Goal: Task Accomplishment & Management: Complete application form

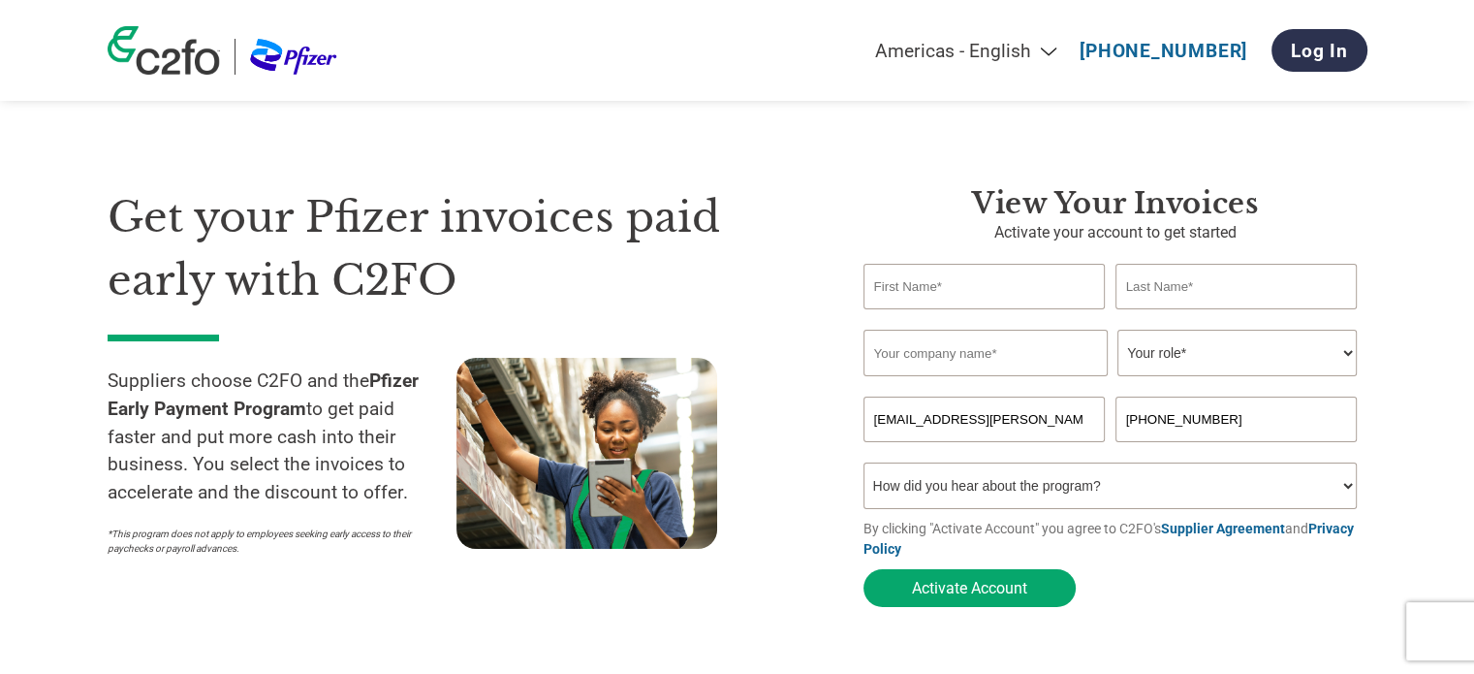
click at [981, 294] on input "text" at bounding box center [985, 287] width 242 height 46
type input "Dries"
click at [1180, 263] on div "View Your Invoices Activate your account to get started Dries Invalid first nam…" at bounding box center [1116, 401] width 504 height 430
click at [1181, 269] on input "text" at bounding box center [1237, 287] width 242 height 46
type input "r"
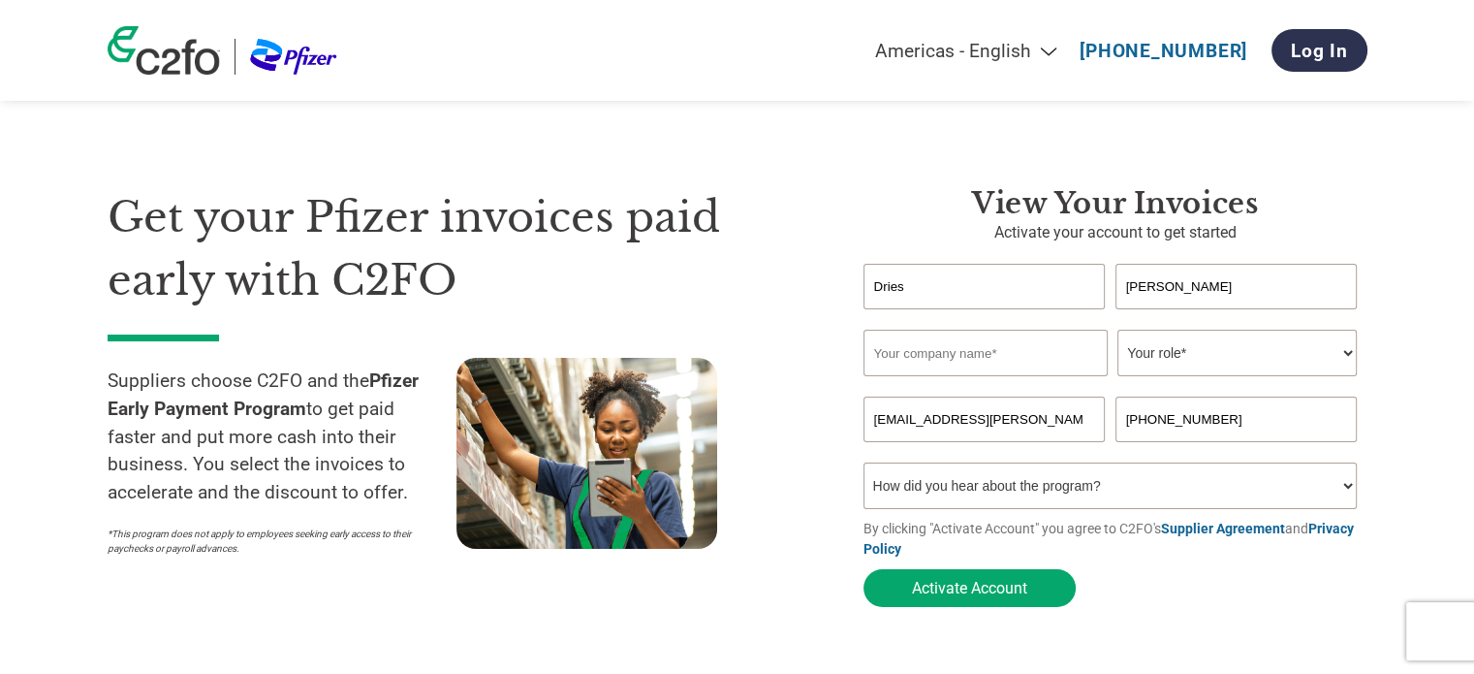
type input "Richelle"
click at [1009, 348] on input "text" at bounding box center [986, 353] width 244 height 47
type input "Cegelec Industry NV"
click at [1218, 364] on select "Your role* CFO Controller Credit Manager Finance Director Treasurer CEO Preside…" at bounding box center [1237, 353] width 239 height 47
select select "CONTROLLER"
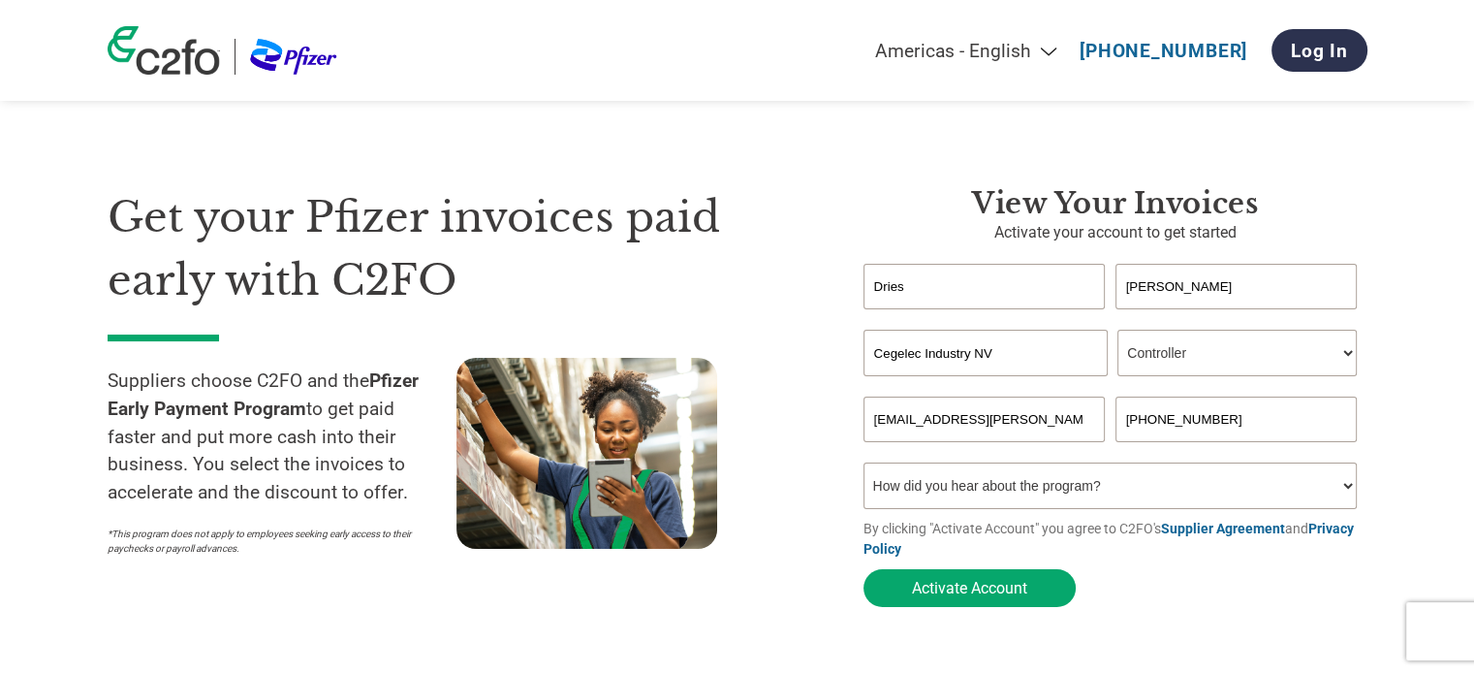
click at [1118, 331] on select "Your role* CFO Controller Credit Manager Finance Director Treasurer CEO Preside…" at bounding box center [1237, 353] width 239 height 47
click at [1073, 427] on form "Dries Richelle Invalid first name or first name is too long Invalid last name o…" at bounding box center [1116, 440] width 504 height 353
click at [1239, 420] on input "+32 9 325 75 50" at bounding box center [1237, 419] width 242 height 46
drag, startPoint x: 1239, startPoint y: 420, endPoint x: 1152, endPoint y: 433, distance: 88.3
click at [1152, 433] on input "+32 9 325 75 50" at bounding box center [1237, 419] width 242 height 46
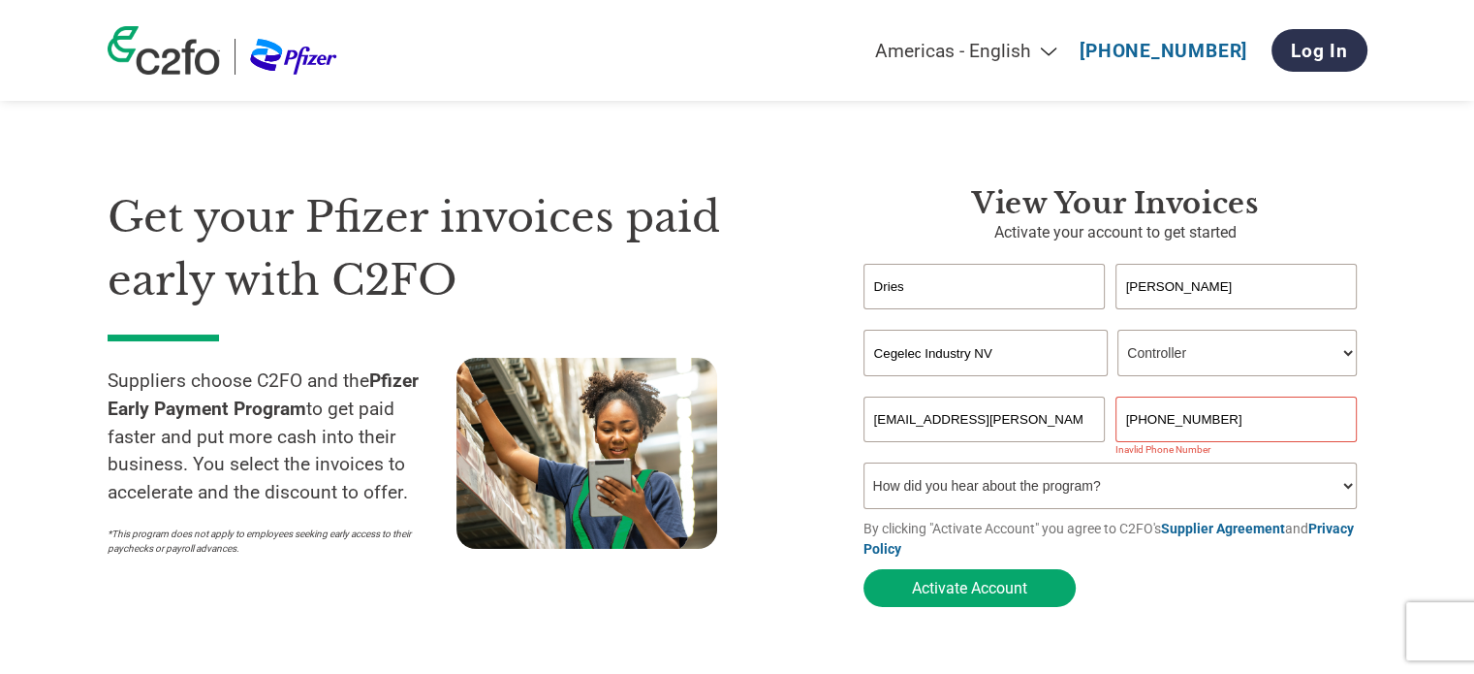
paste input "+32 496 50 95 37"
click at [1152, 421] on input "+32 +32 496 50 95 37" at bounding box center [1237, 419] width 242 height 46
click at [1250, 495] on select "How did you hear about the program? Received a letter Email Social Media Online…" at bounding box center [1111, 485] width 494 height 47
click at [1243, 425] on input "+32 496 50 95 37" at bounding box center [1237, 419] width 242 height 46
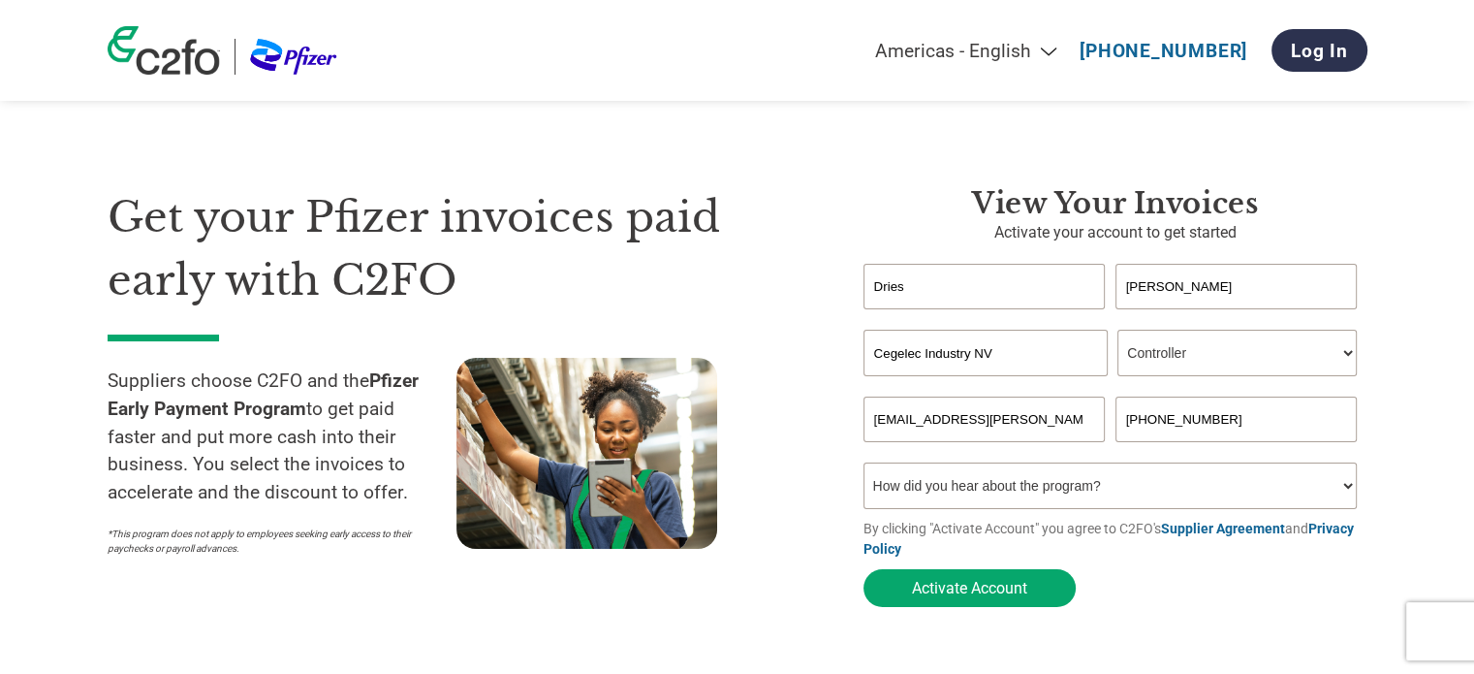
click at [1384, 434] on section "Get your Pfizer invoices paid early with C2FO Suppliers choose C2FO and the Pfi…" at bounding box center [737, 378] width 1474 height 601
click at [1210, 422] on input "+32 496 50 95 37" at bounding box center [1237, 419] width 242 height 46
click at [1213, 422] on input "+32 496 50 95 37" at bounding box center [1237, 419] width 242 height 46
click at [1190, 426] on input "+32 496 50 9537" at bounding box center [1237, 419] width 242 height 46
click at [1194, 422] on input "+32 496 50 9537" at bounding box center [1237, 419] width 242 height 46
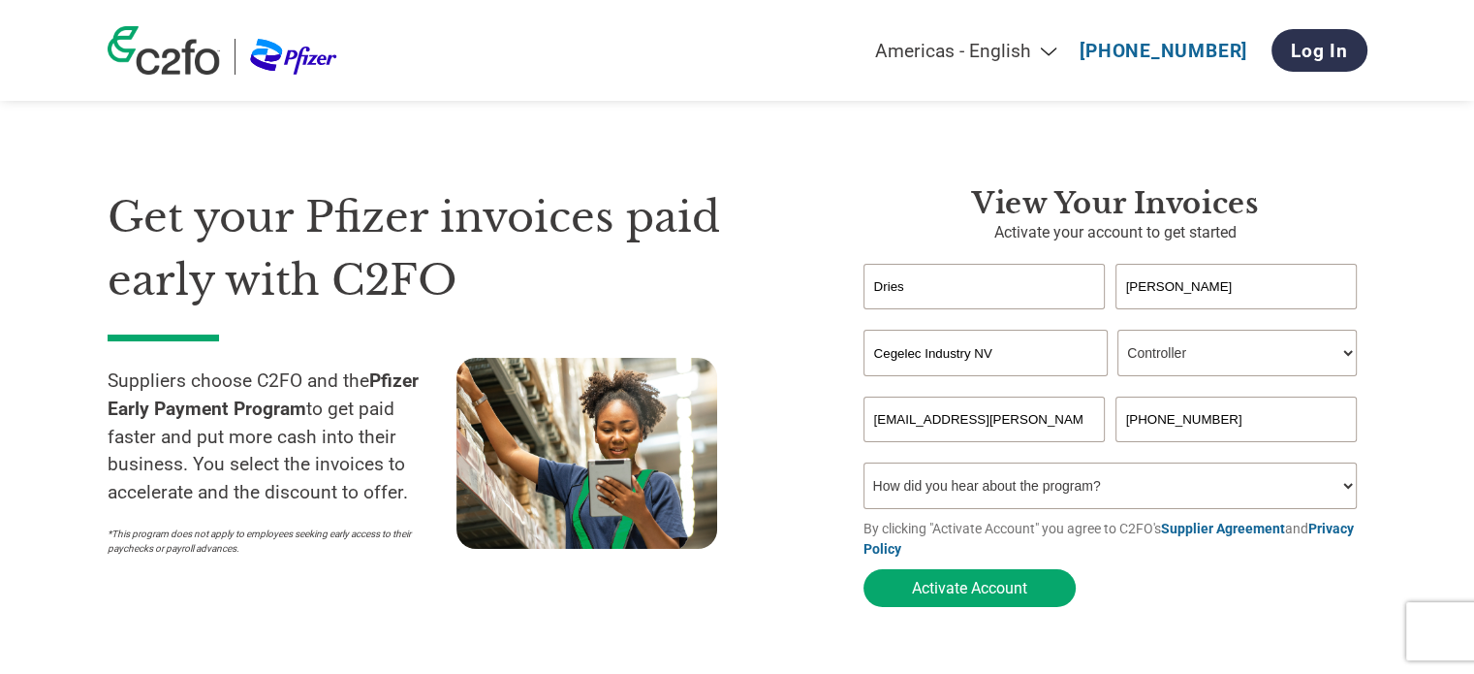
click at [1175, 421] on input "+32 496 509537" at bounding box center [1237, 419] width 242 height 46
click at [1154, 426] on input "+32 496509537" at bounding box center [1237, 419] width 242 height 46
type input "+32496509537"
click at [1408, 432] on section "Get your Pfizer invoices paid early with C2FO Suppliers choose C2FO and the Pfi…" at bounding box center [737, 378] width 1474 height 601
click at [1263, 497] on select "How did you hear about the program? Received a letter Email Social Media Online…" at bounding box center [1111, 485] width 494 height 47
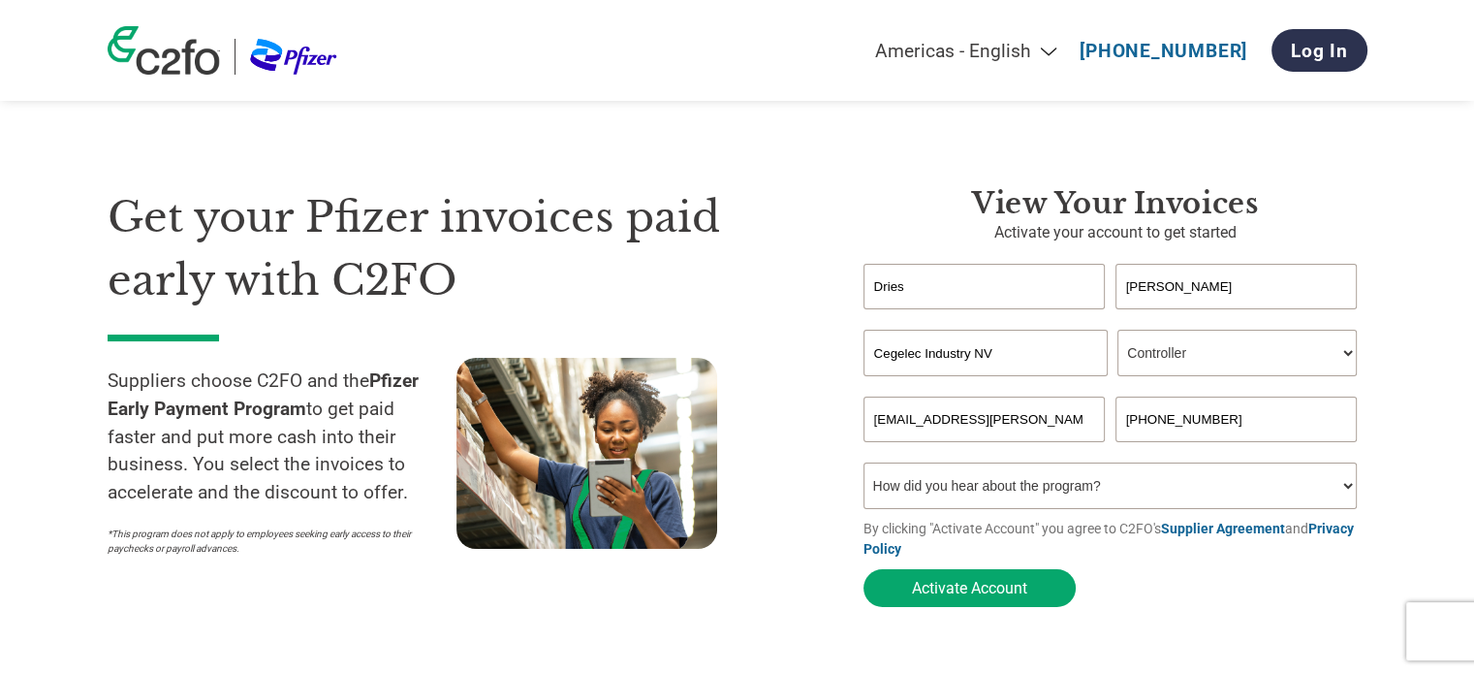
select select "Email"
click at [864, 466] on select "How did you hear about the program? Received a letter Email Social Media Online…" at bounding box center [1111, 485] width 494 height 47
click at [1367, 407] on section "Get your Pfizer invoices paid early with C2FO Suppliers choose C2FO and the Pfi…" at bounding box center [737, 378] width 1474 height 601
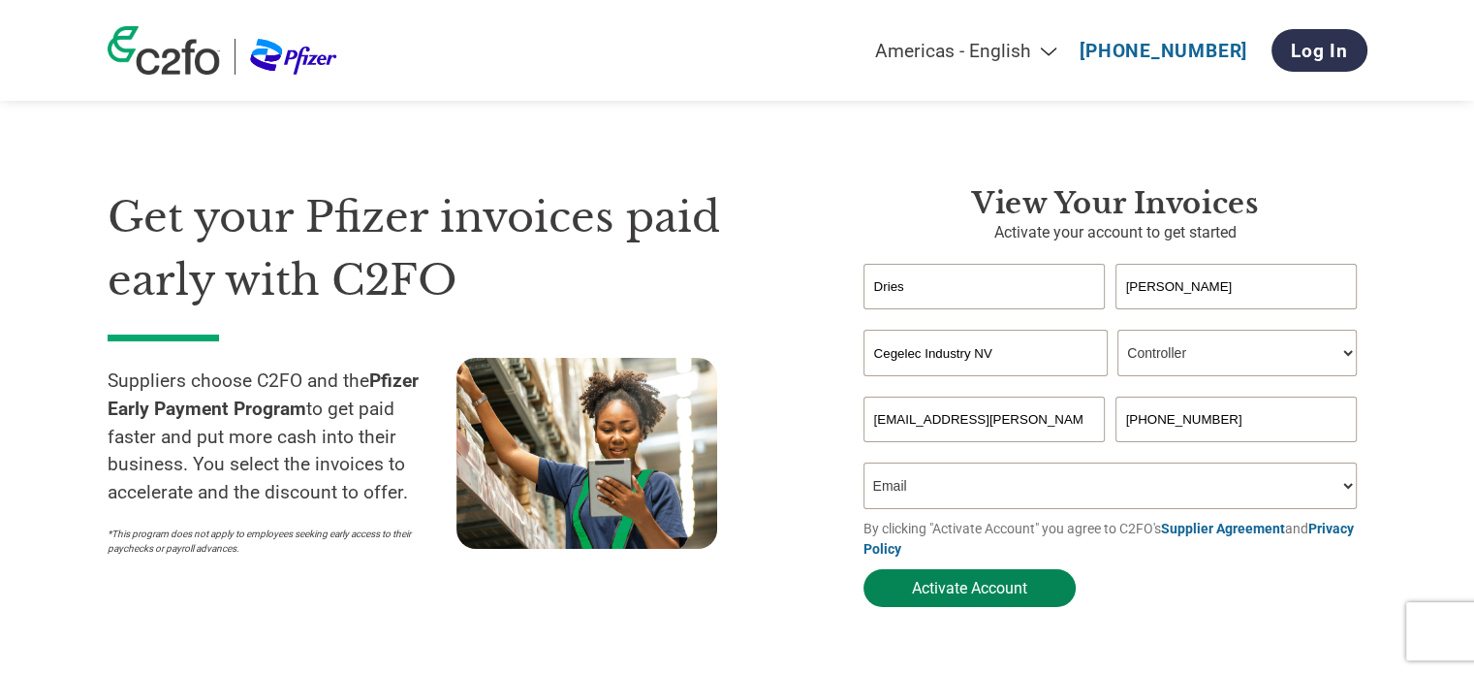
click at [1002, 582] on button "Activate Account" at bounding box center [970, 588] width 212 height 38
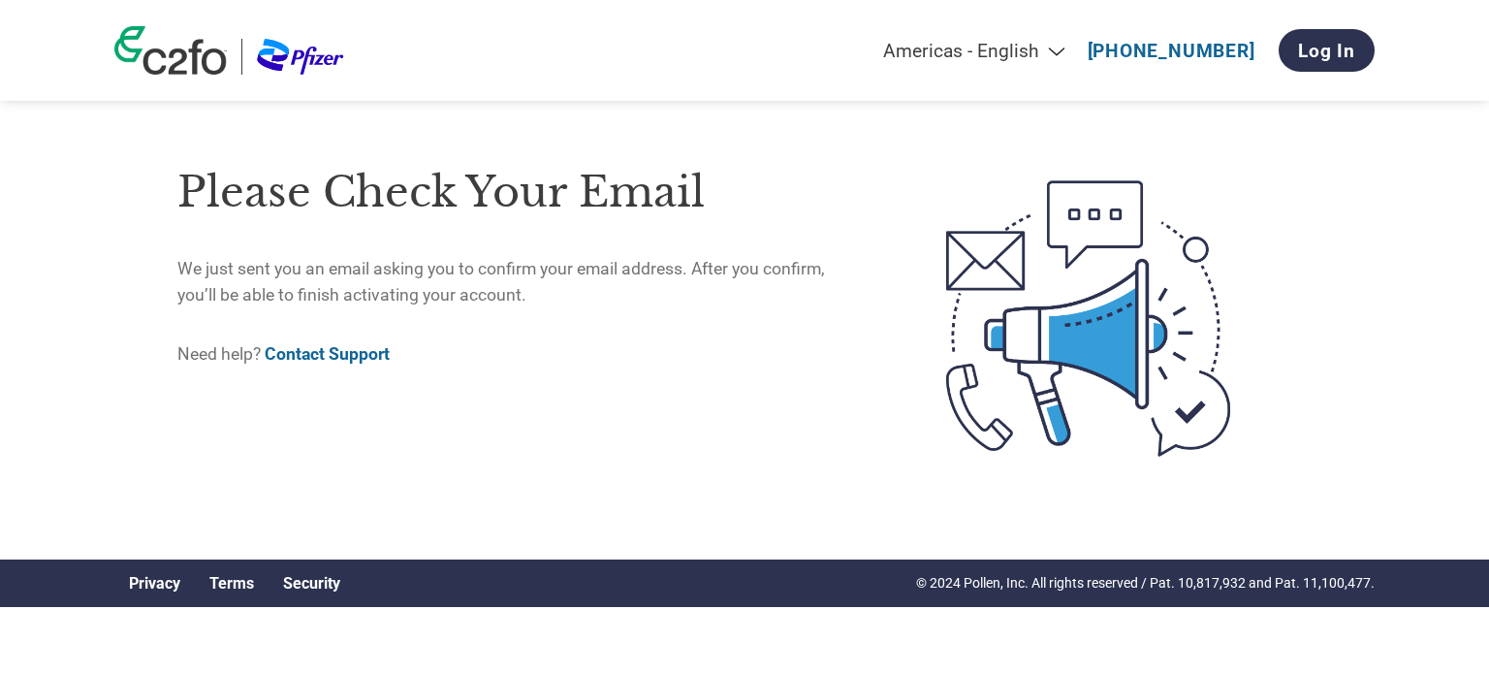
click at [605, 295] on p "We just sent you an email asking you to confirm your email address. After you c…" at bounding box center [520, 281] width 687 height 51
click at [647, 290] on p "We just sent you an email asking you to confirm your email address. After you c…" at bounding box center [520, 281] width 687 height 51
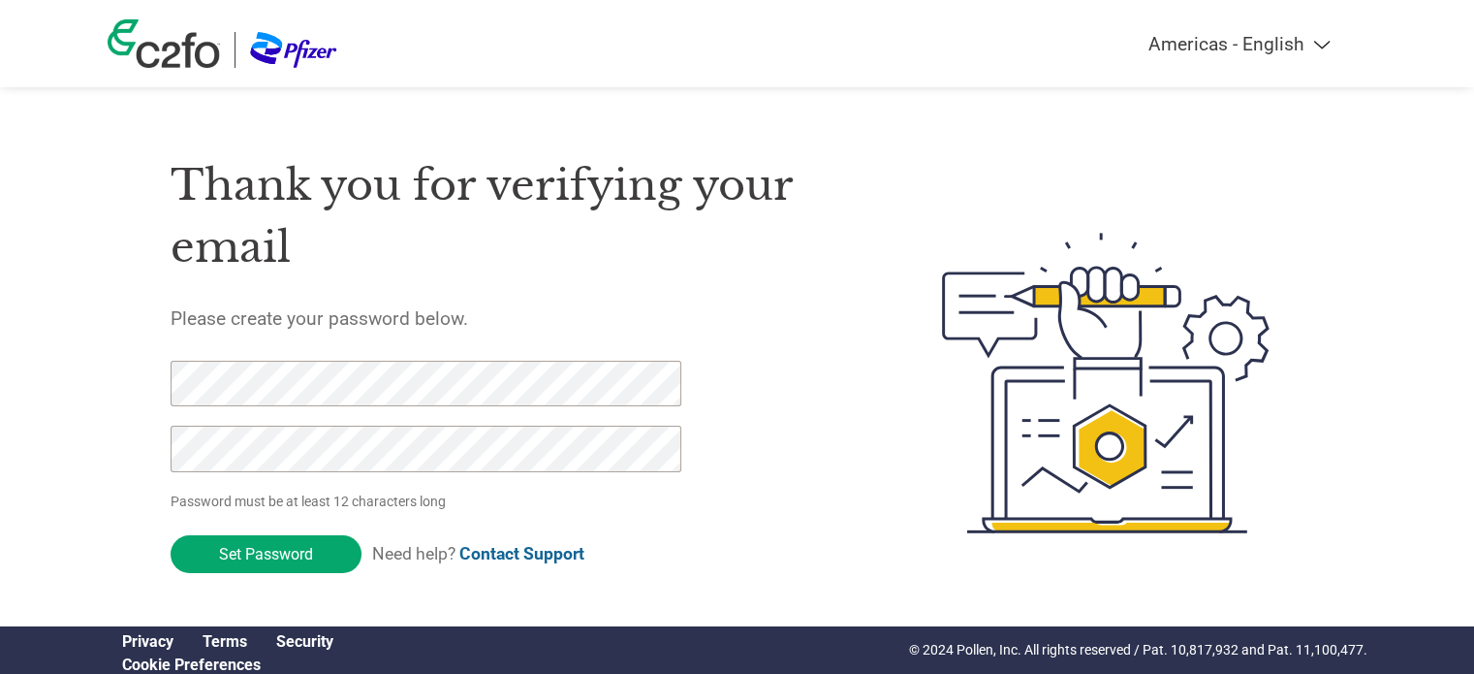
click at [171, 525] on div at bounding box center [171, 525] width 0 height 0
click at [164, 370] on div "Thank you for verifying your email Please create your password below. Password …" at bounding box center [738, 383] width 1260 height 514
click at [101, 361] on div "Americas - English Américas - Español [GEOGRAPHIC_DATA] - Português Amériques -…" at bounding box center [737, 305] width 1474 height 611
click at [302, 557] on input "Set Password" at bounding box center [266, 554] width 191 height 38
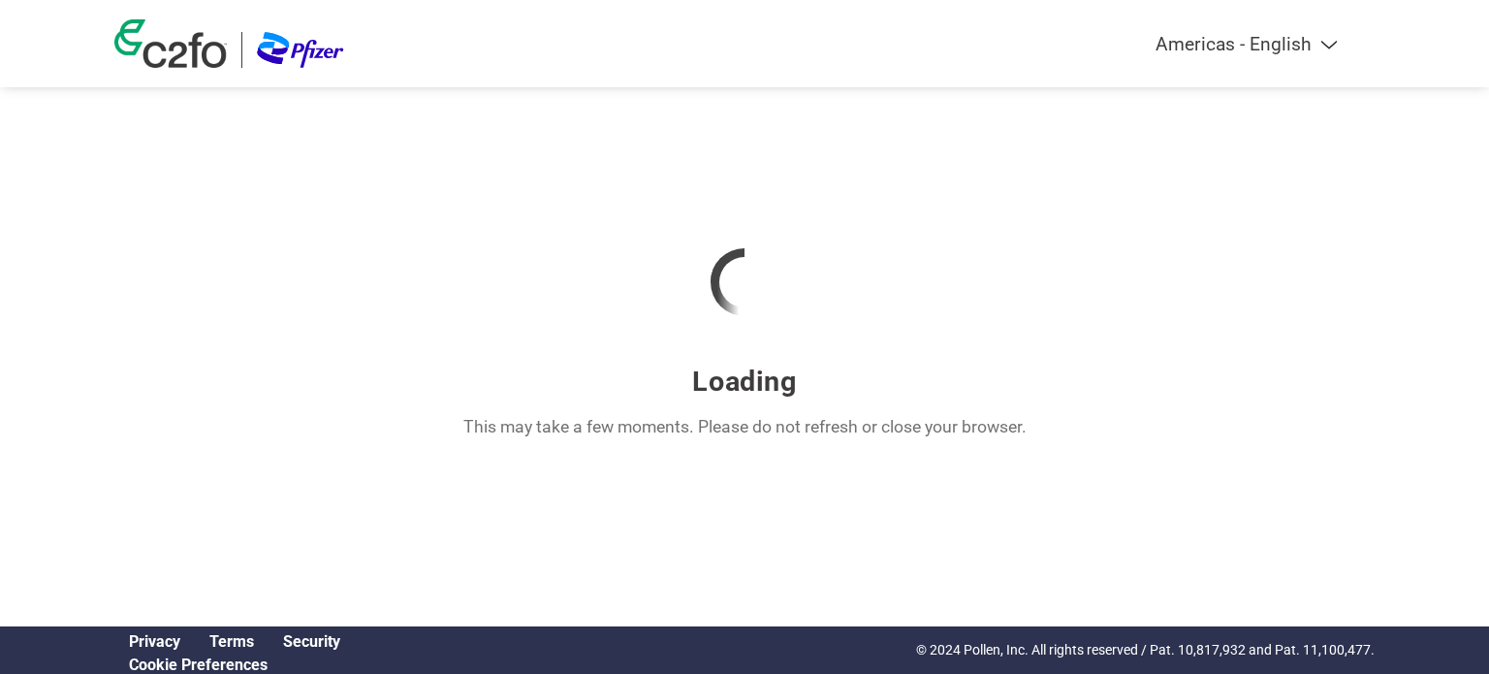
click at [918, 428] on p "This may take a few moments. Please do not refresh or close your browser." at bounding box center [744, 426] width 563 height 25
click at [1041, 427] on div "Loading This may take a few moments. Please do not refresh or close your browse…" at bounding box center [744, 329] width 1260 height 258
click at [917, 452] on div "Loading This may take a few moments. Please do not refresh or close your browse…" at bounding box center [744, 329] width 1260 height 258
click at [869, 444] on div "Loading This may take a few moments. Please do not refresh or close your browse…" at bounding box center [744, 329] width 1260 height 258
click at [878, 429] on p "This may take a few moments. Please do not refresh or close your browser." at bounding box center [744, 426] width 563 height 25
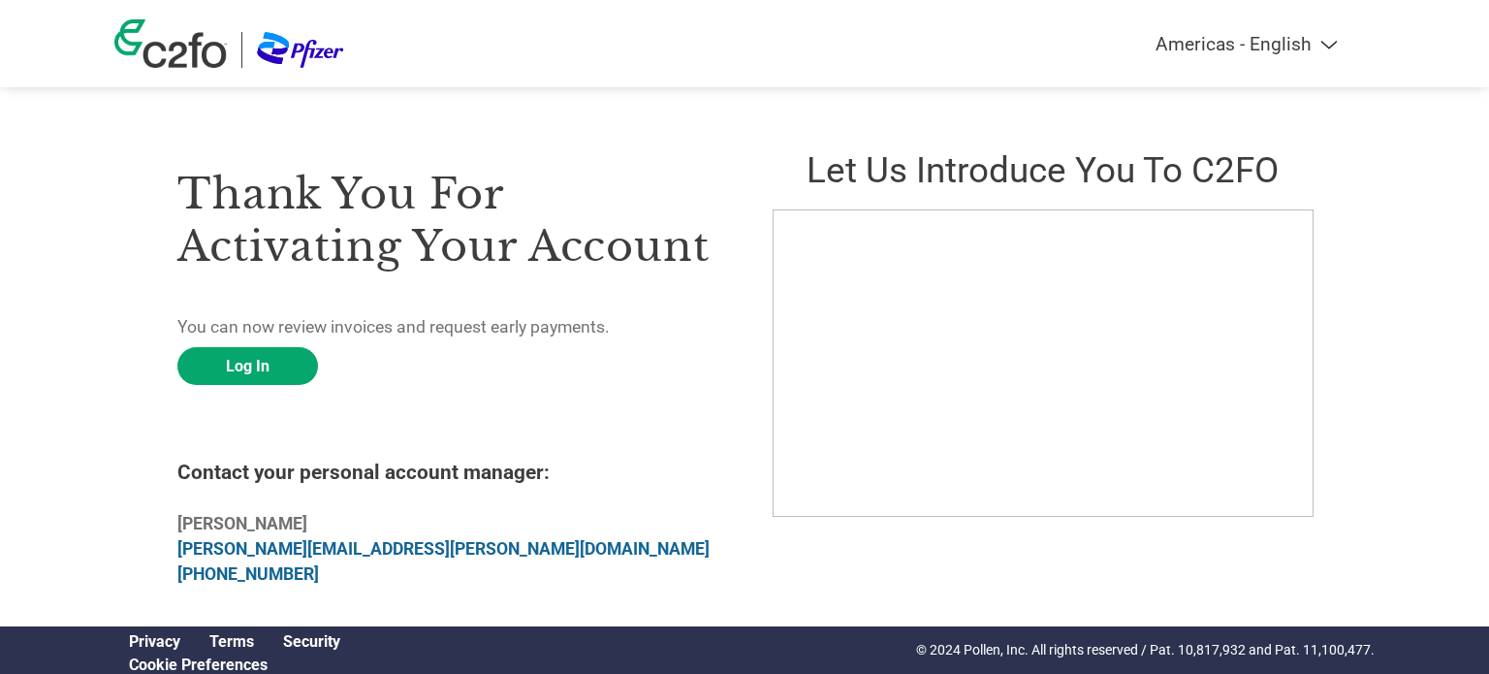
click at [556, 293] on div "Thank you for activating your account You can now review invoices and request e…" at bounding box center [446, 365] width 539 height 478
click at [269, 359] on link "Log In" at bounding box center [247, 366] width 141 height 38
